Goal: Task Accomplishment & Management: Complete application form

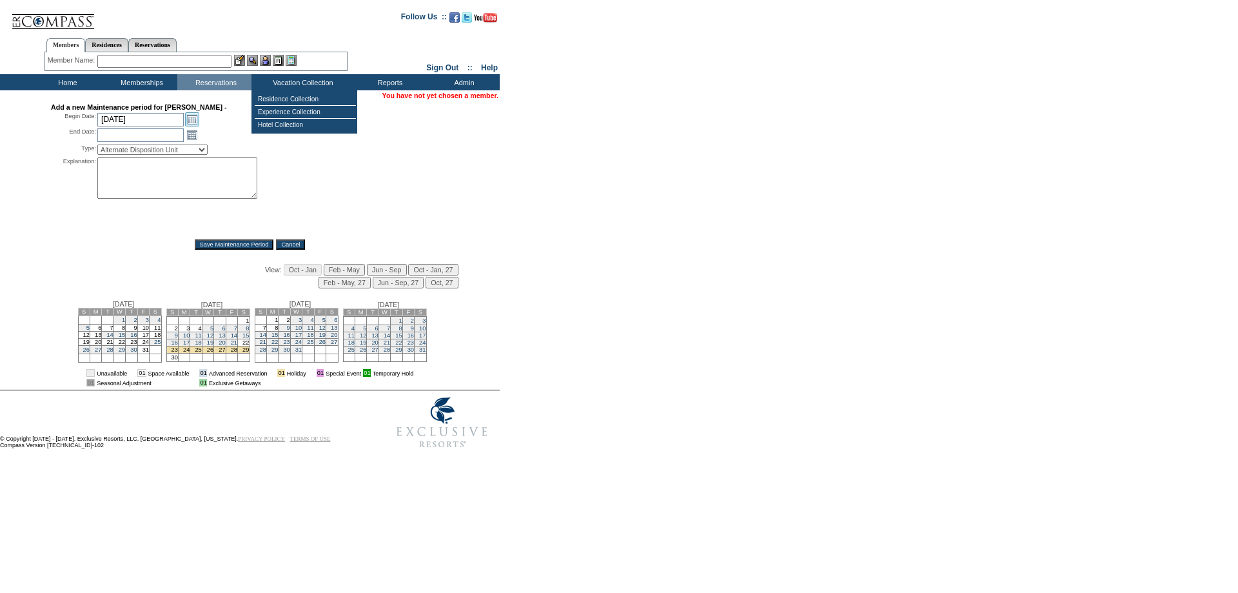
click at [189, 123] on link "Open the calendar popup." at bounding box center [192, 119] width 14 height 14
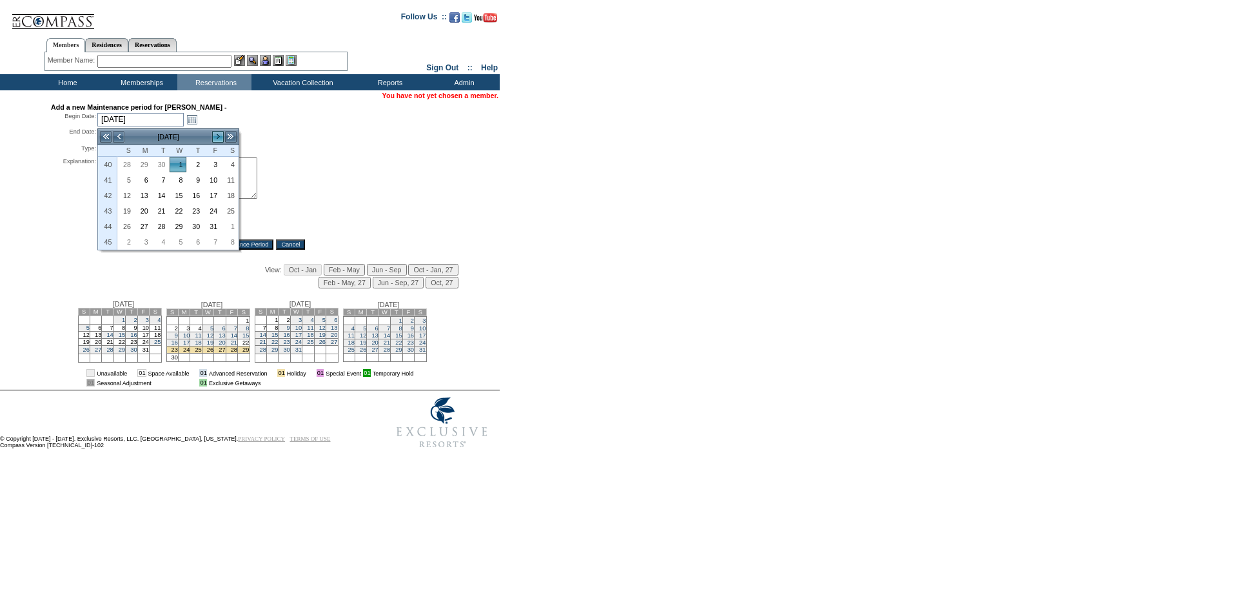
click at [219, 134] on link ">" at bounding box center [218, 136] width 13 height 13
click at [224, 208] on link "22" at bounding box center [230, 211] width 16 height 14
type input "[DATE]"
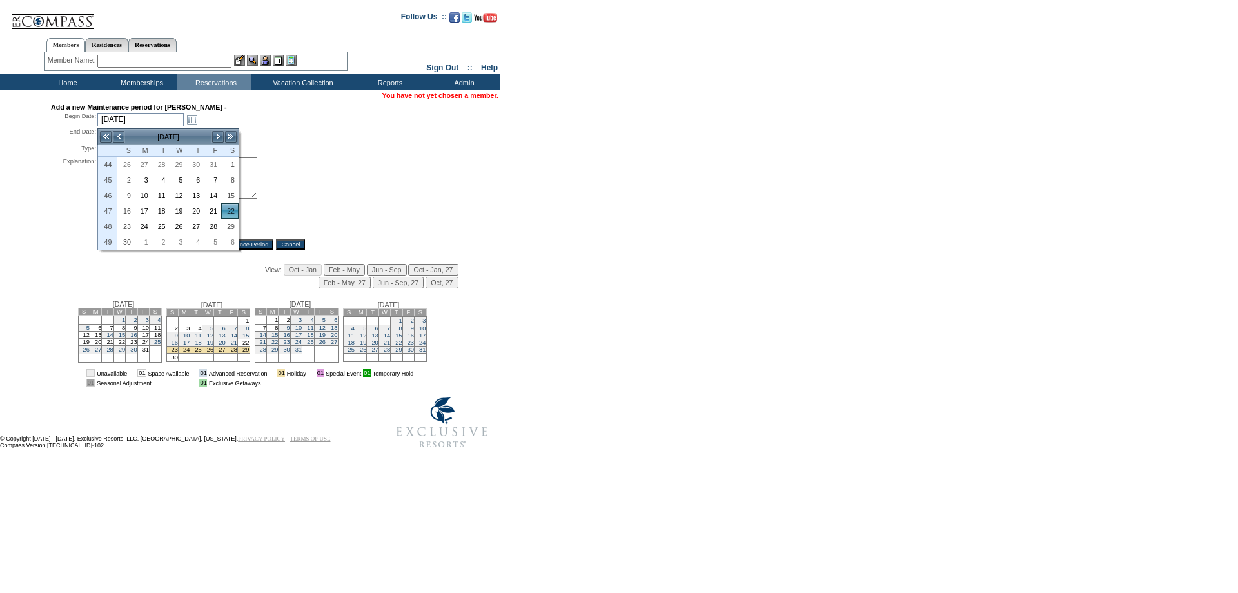
type input "[DATE]"
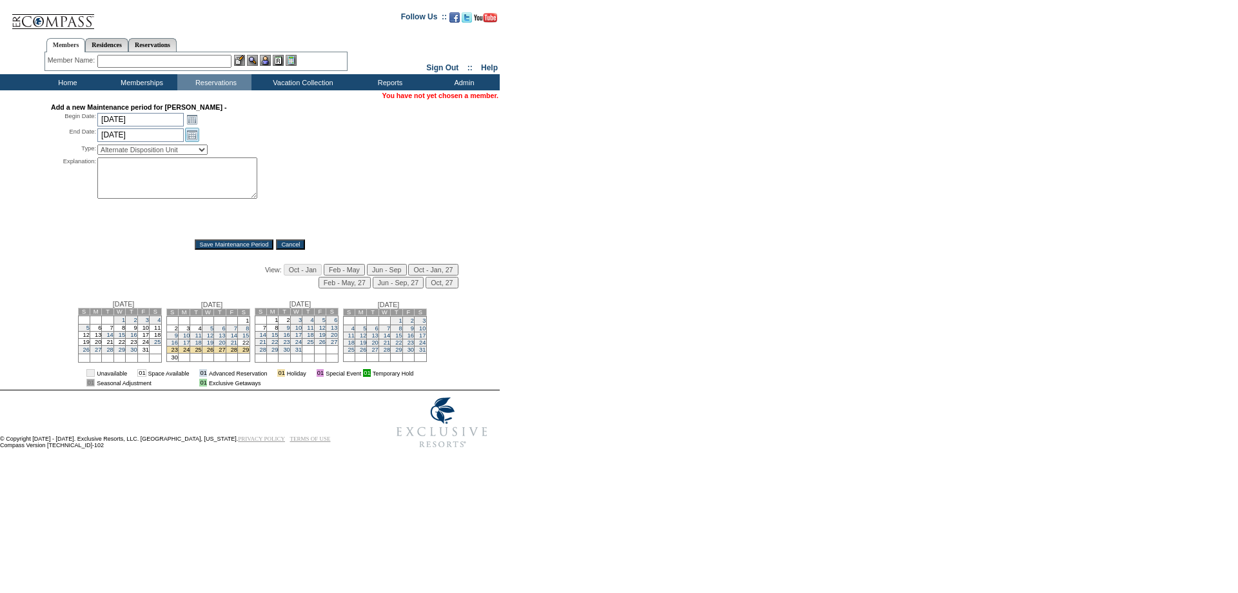
click at [195, 138] on link "Open the calendar popup." at bounding box center [192, 135] width 14 height 14
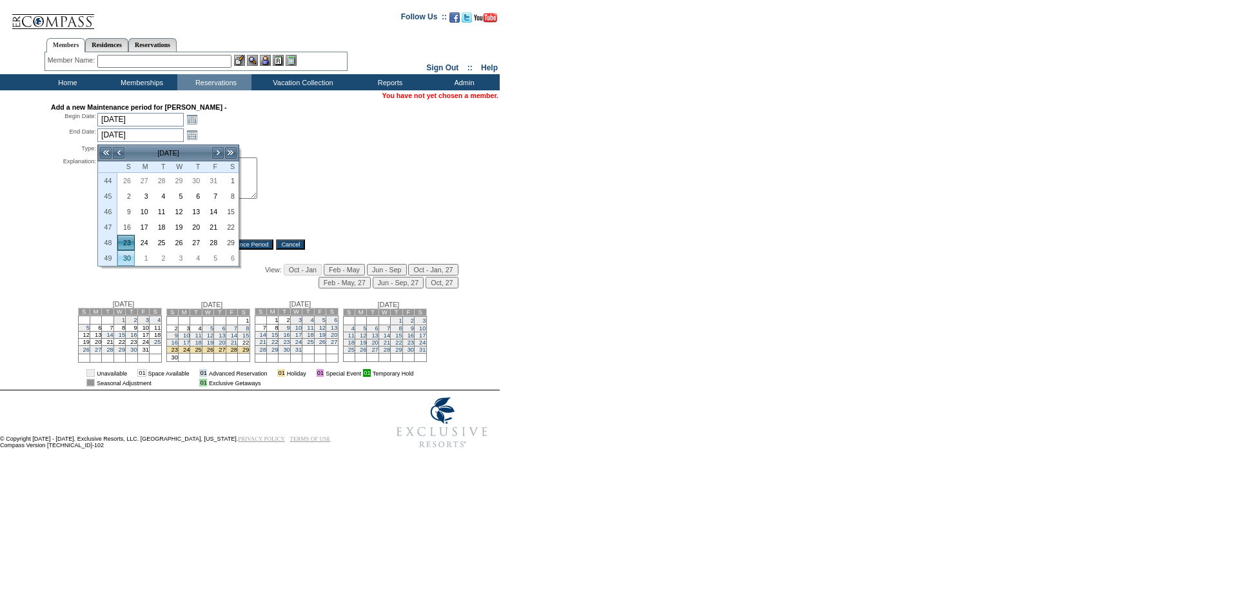
click at [128, 255] on link "30" at bounding box center [126, 258] width 16 height 14
type input "[DATE]"
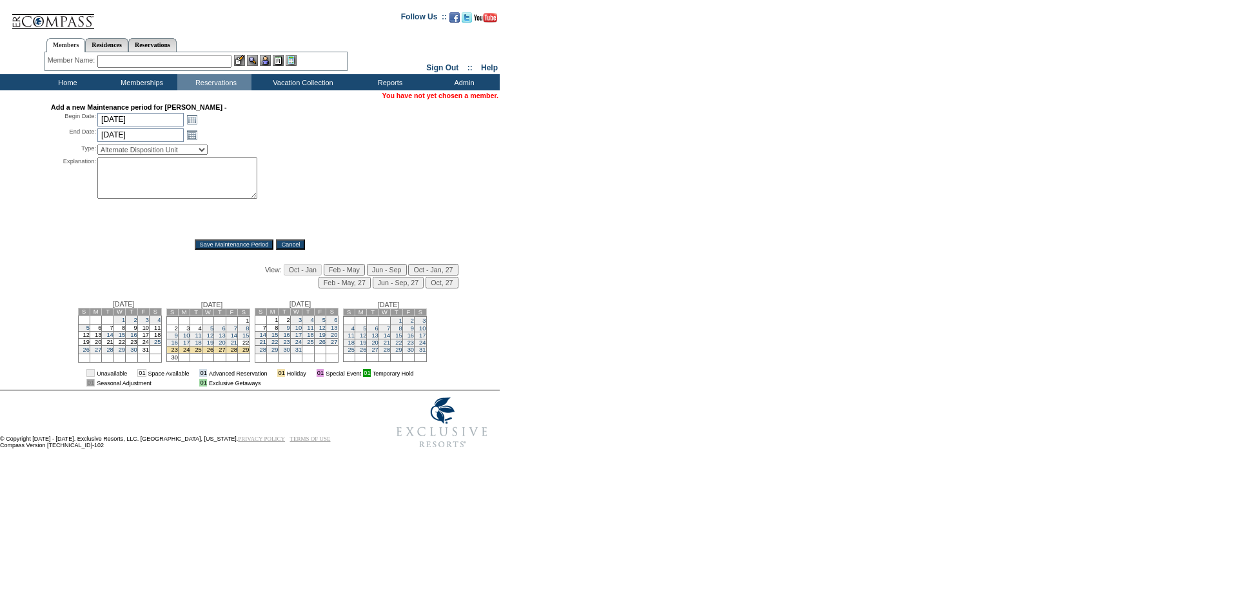
click at [152, 152] on select "Alternate Disposition Unit Business Hold Disposition Exclusive Alliance Partner…" at bounding box center [152, 149] width 110 height 10
select select "PropMaintBusinessHold"
click at [97, 147] on select "Alternate Disposition Unit Business Hold Disposition Exclusive Alliance Partner…" at bounding box center [152, 149] width 110 height 10
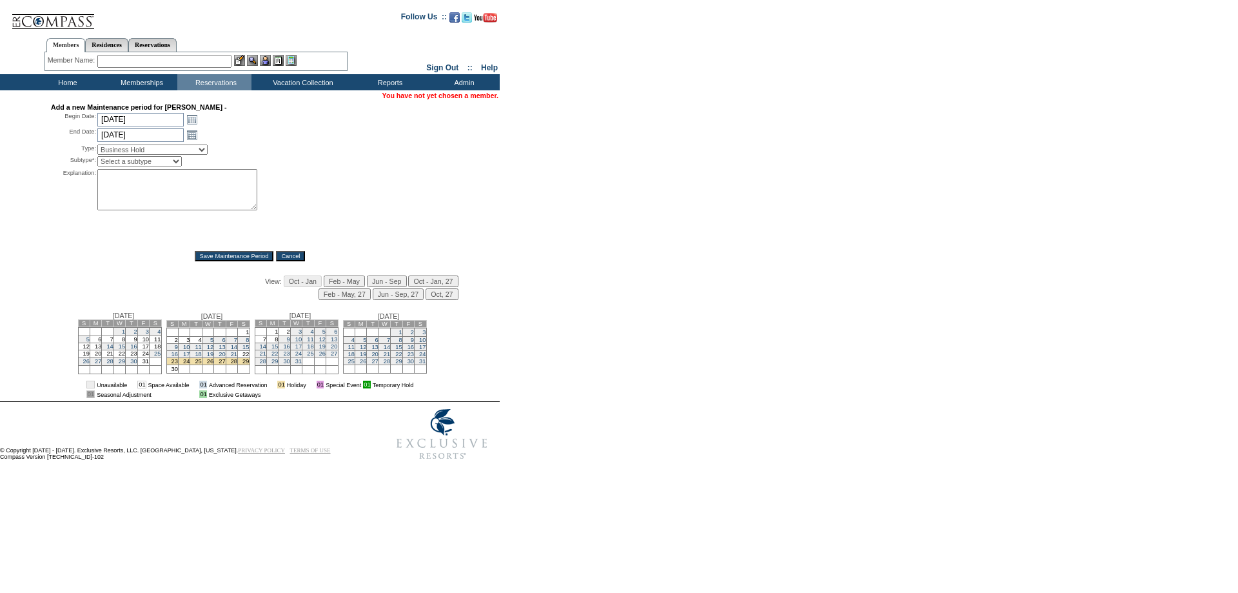
click at [123, 164] on select "Select a subtype Business Hold Pending Prospect Hold" at bounding box center [139, 161] width 84 height 10
select select "PropMaintBusinessHold-BusinessHold"
click at [97, 159] on select "Select a subtype Business Hold Pending Prospect Hold" at bounding box center [139, 161] width 84 height 10
click at [111, 195] on textarea at bounding box center [177, 189] width 160 height 41
type textarea "for KB to fund a September deal - mm"
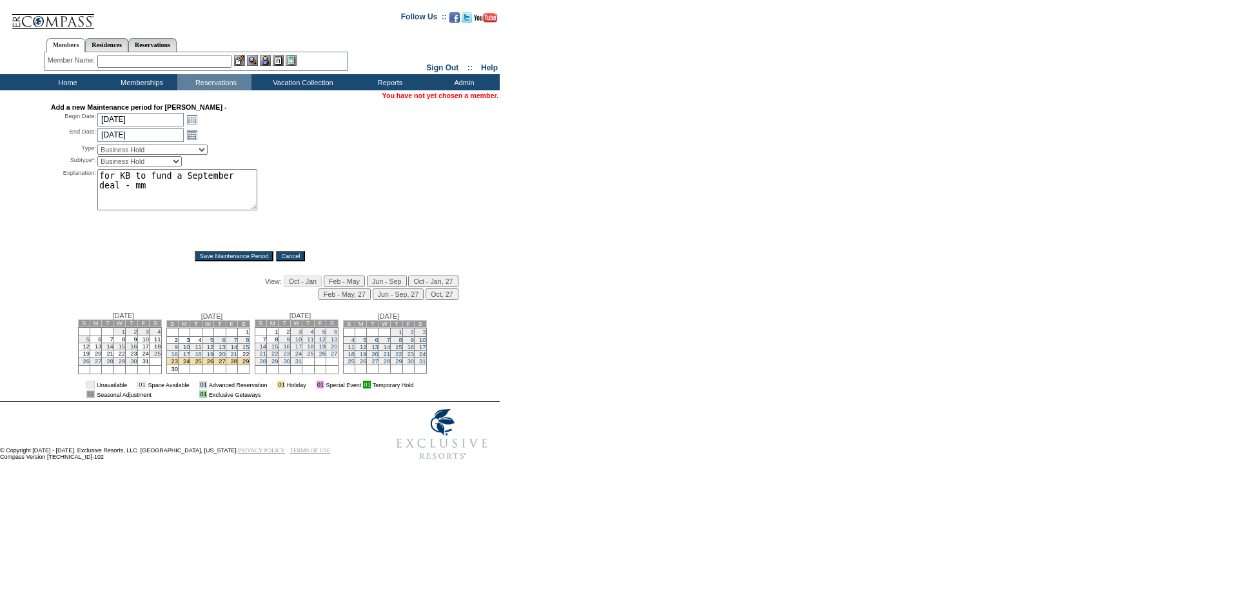
click at [232, 258] on input "Save Maintenance Period" at bounding box center [234, 256] width 79 height 10
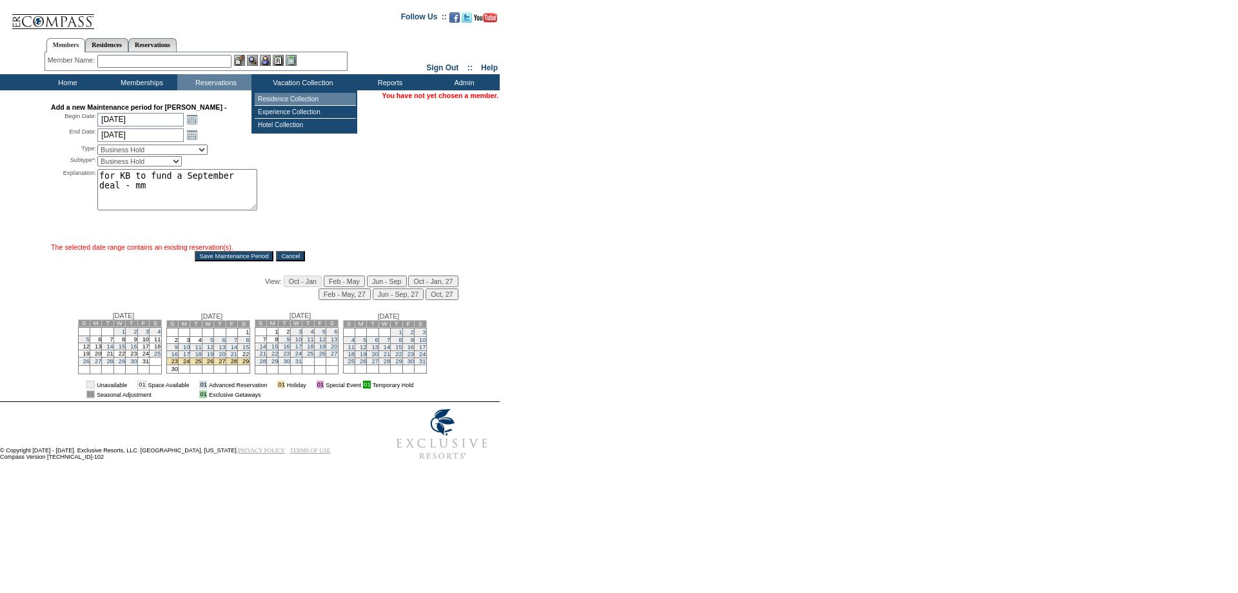
click at [302, 97] on td "Residence Collection" at bounding box center [305, 99] width 101 height 13
